Goal: Transaction & Acquisition: Purchase product/service

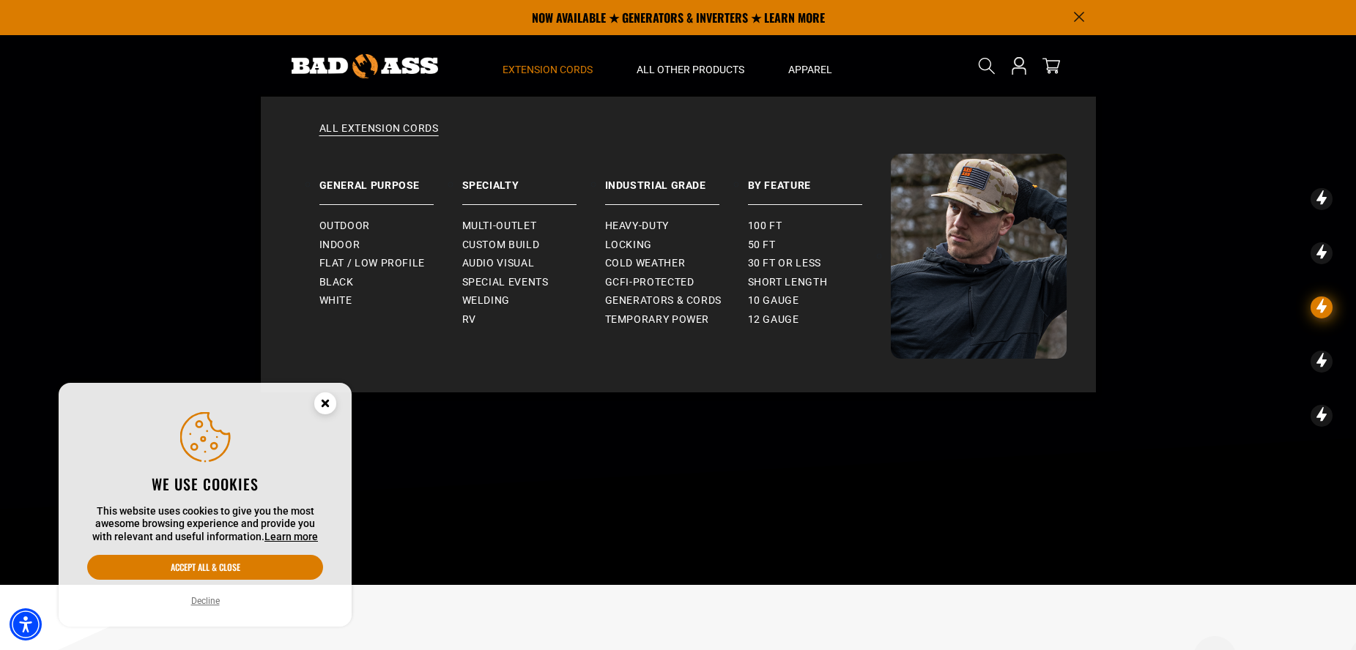
click at [568, 68] on span "Extension Cords" at bounding box center [547, 69] width 90 height 13
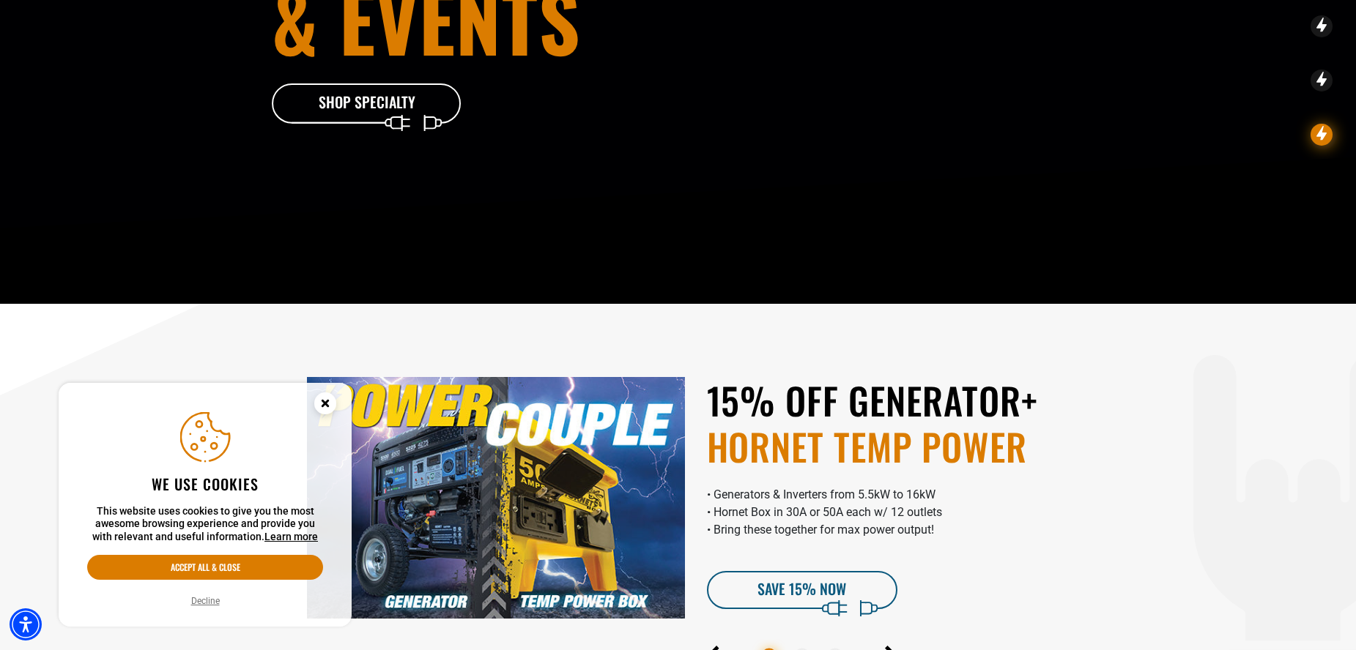
scroll to position [402, 0]
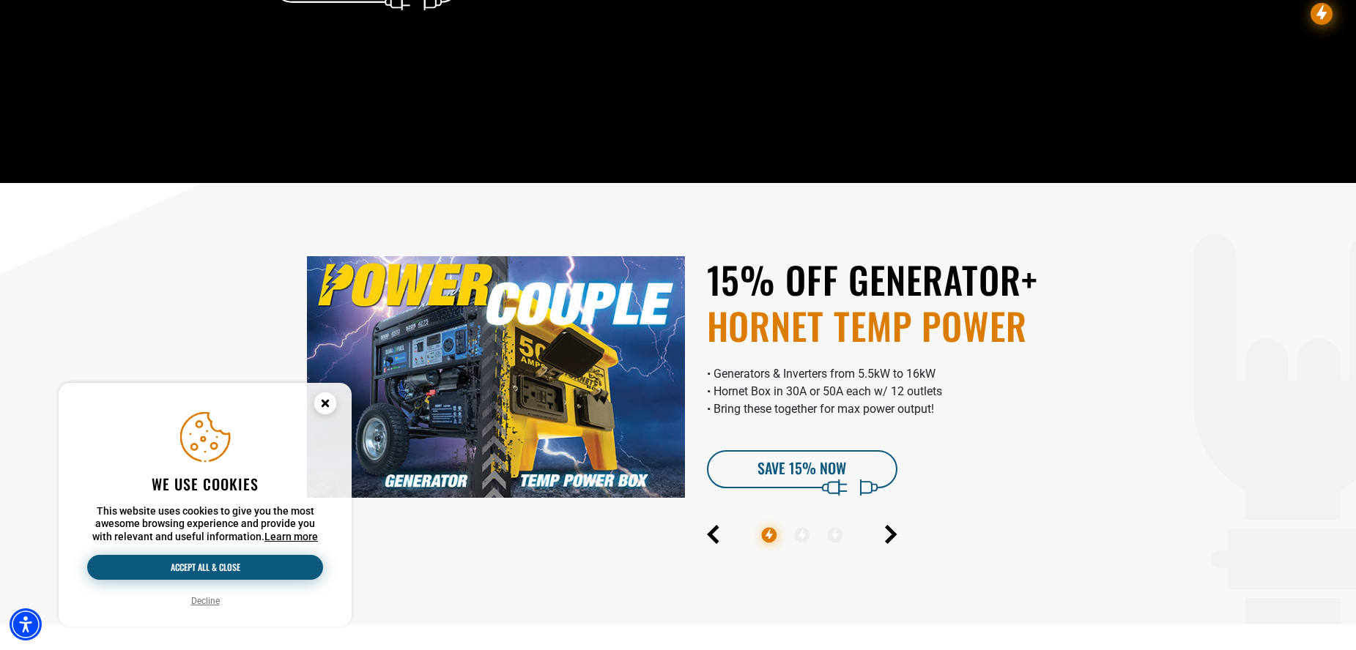
click at [196, 569] on button "Accept all & close" at bounding box center [205, 567] width 236 height 25
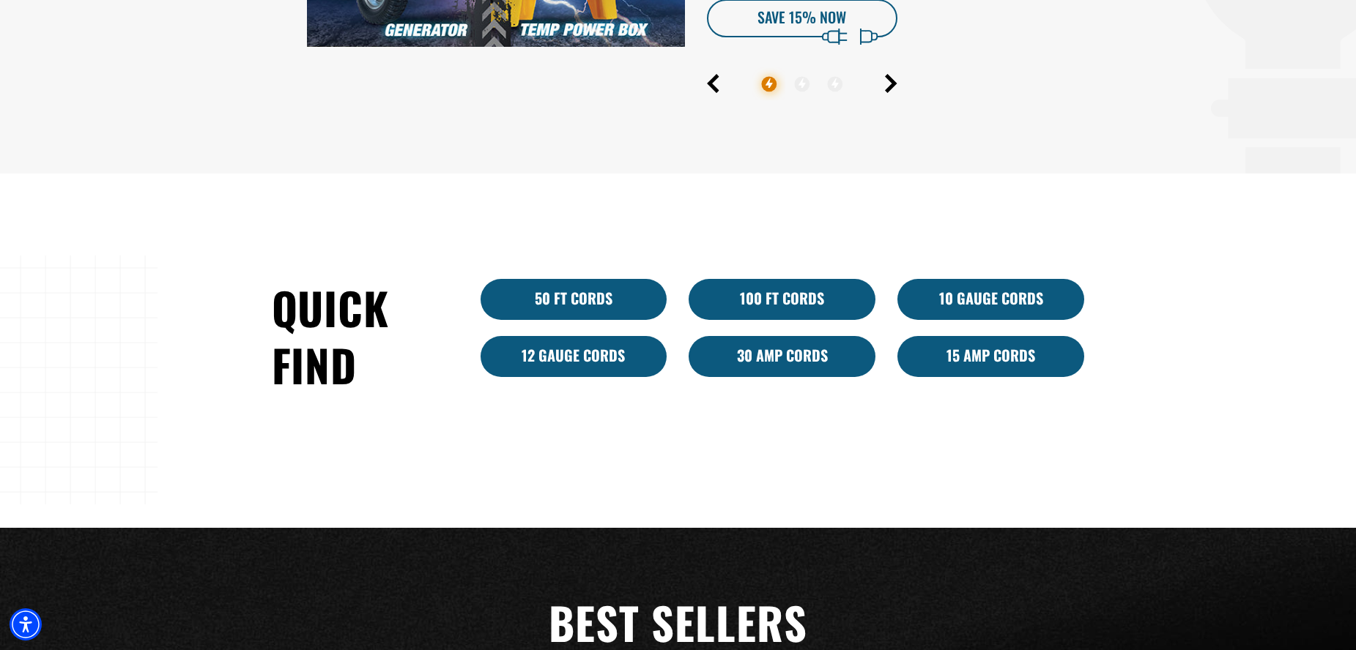
scroll to position [822, 0]
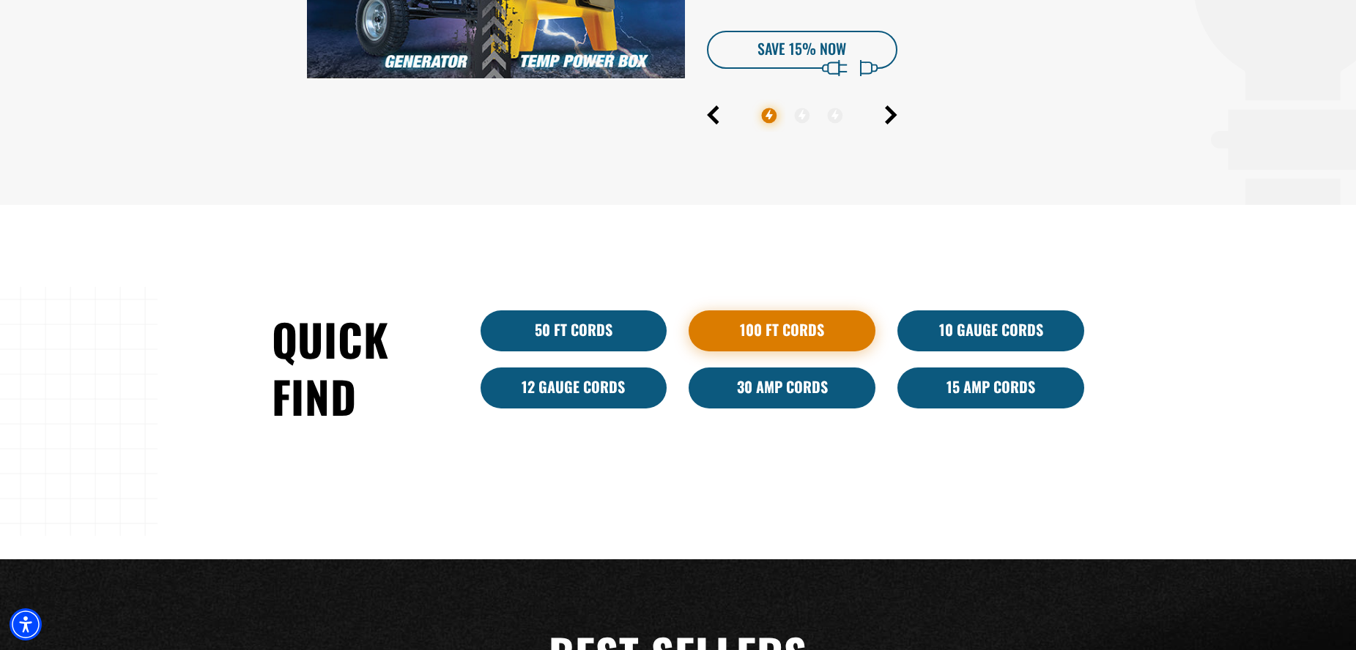
click at [781, 327] on link "100 Ft Cords" at bounding box center [781, 331] width 187 height 41
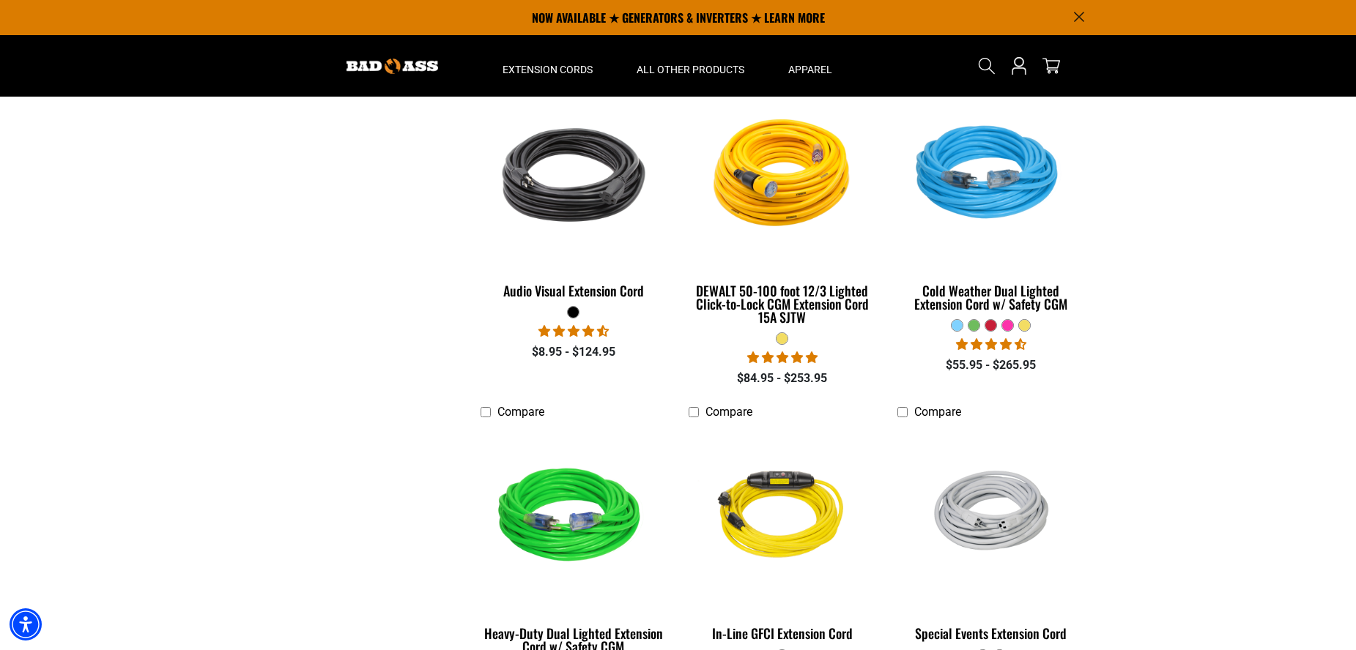
scroll to position [12, 0]
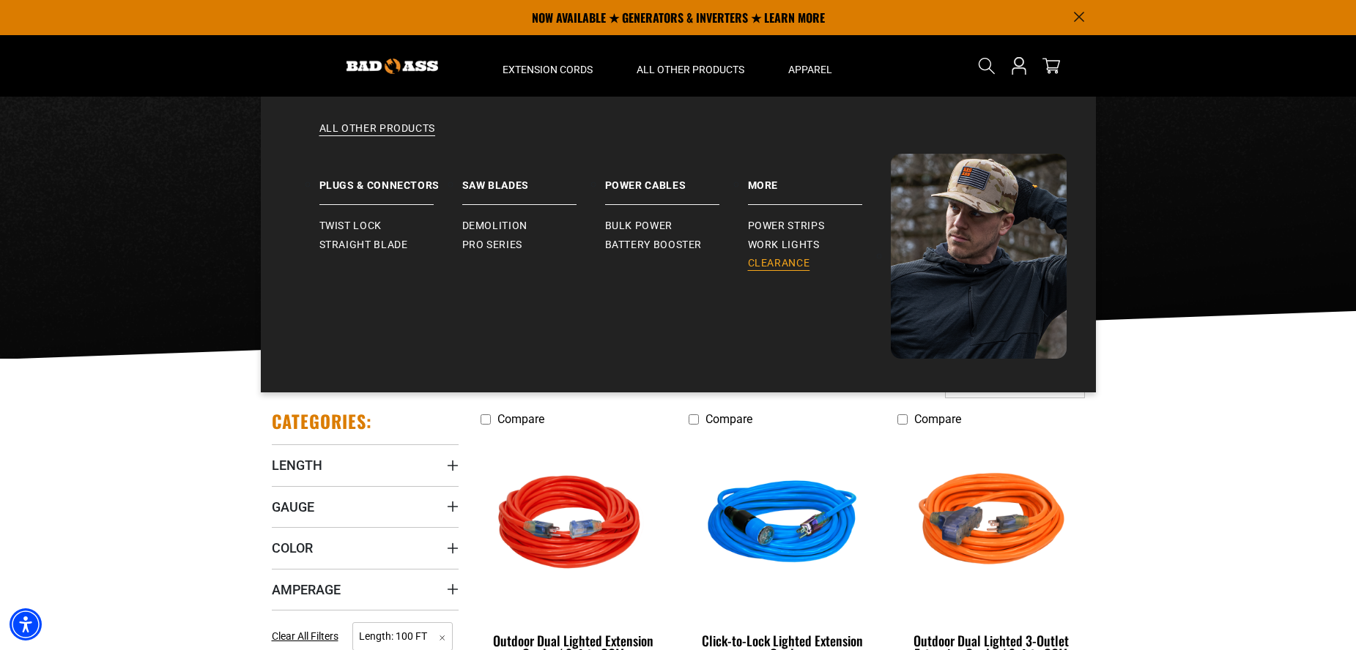
click at [797, 261] on span "Clearance" at bounding box center [779, 263] width 62 height 13
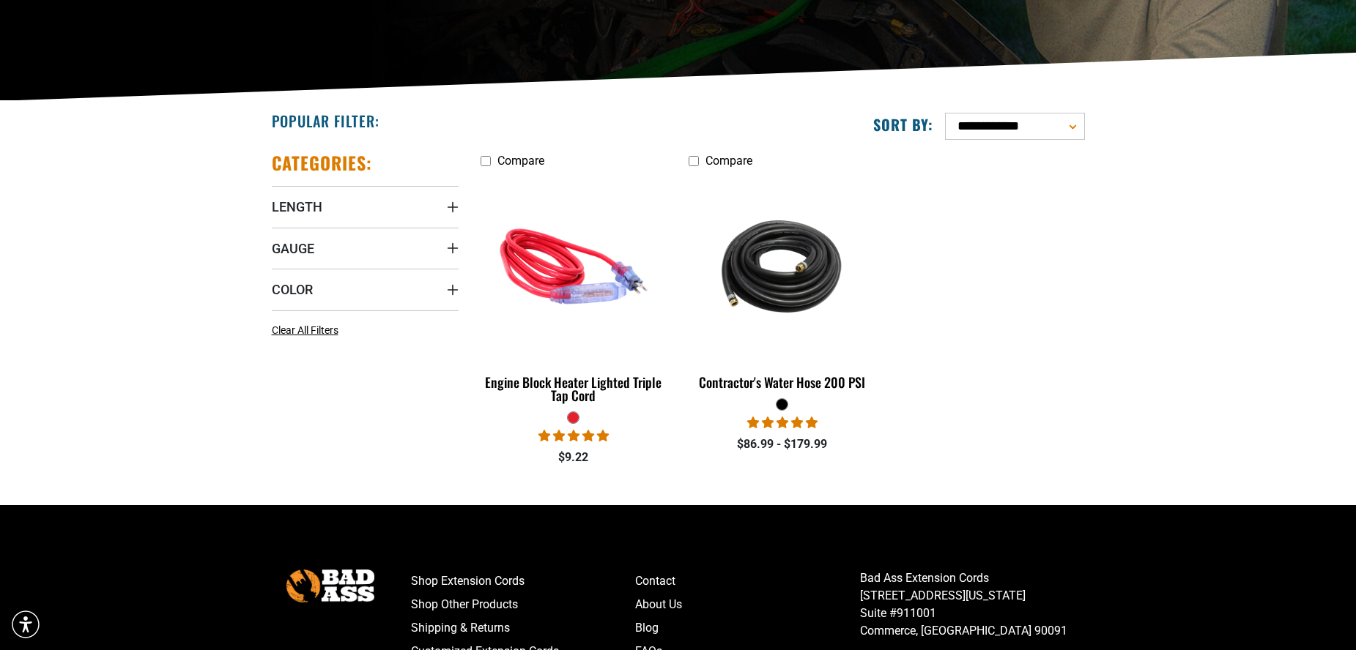
scroll to position [430, 0]
